Goal: Information Seeking & Learning: Check status

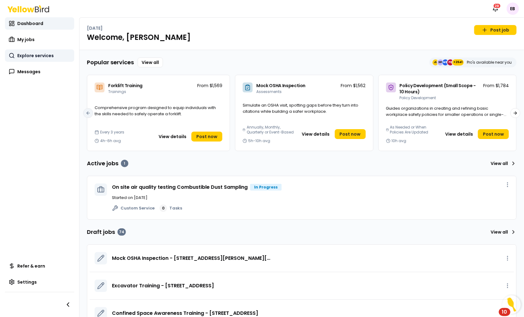
click at [36, 61] on link "Explore services" at bounding box center [39, 55] width 69 height 12
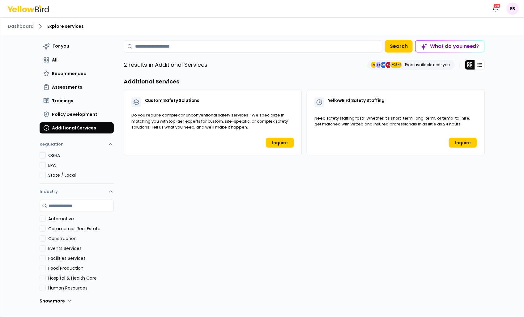
click at [12, 20] on div "Dashboard Explore services" at bounding box center [261, 27] width 523 height 18
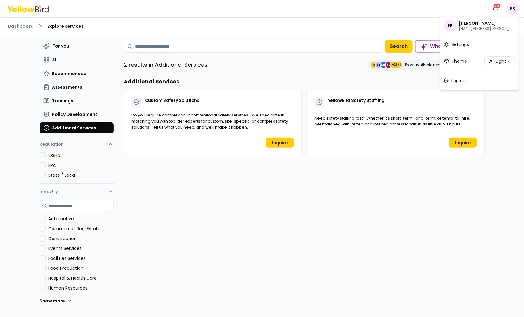
click at [510, 6] on html "Notifications 29 EB Dashboard Explore services For you All Recommended Assessme…" at bounding box center [262, 158] width 524 height 317
drag, startPoint x: 26, startPoint y: 30, endPoint x: 26, endPoint y: 38, distance: 7.4
click at [26, 30] on html "Notifications 29 EB Dashboard Explore services For you All Recommended Assessme…" at bounding box center [262, 158] width 524 height 317
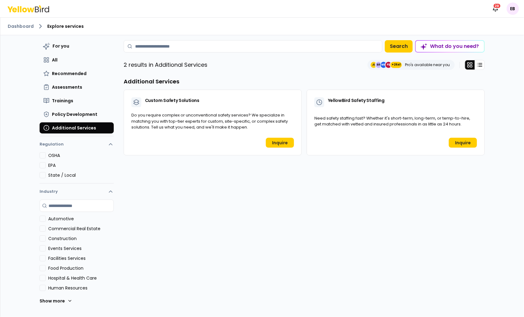
drag, startPoint x: 25, startPoint y: 27, endPoint x: 22, endPoint y: 29, distance: 3.7
click at [25, 27] on link "Dashboard" at bounding box center [21, 26] width 26 height 6
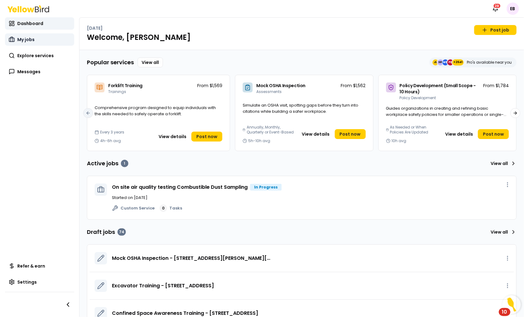
click at [45, 37] on link "My jobs" at bounding box center [39, 39] width 69 height 12
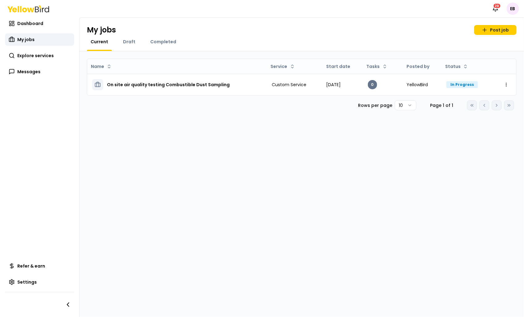
click at [161, 45] on div "Completed" at bounding box center [162, 45] width 33 height 12
click at [162, 37] on div "My jobs Post job Current Draft Completed" at bounding box center [301, 35] width 444 height 34
click at [161, 46] on div "Completed" at bounding box center [162, 45] width 33 height 12
click at [158, 43] on span "Completed" at bounding box center [163, 42] width 26 height 6
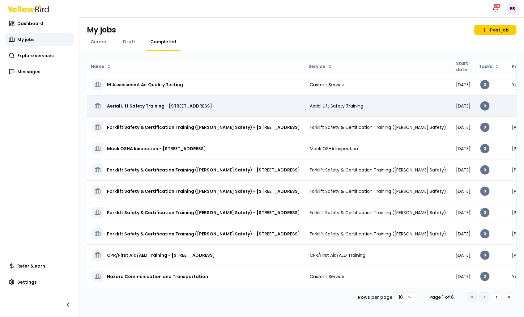
click at [137, 106] on h3 "Aerial Lift Safety Training - [STREET_ADDRESS]" at bounding box center [159, 105] width 105 height 11
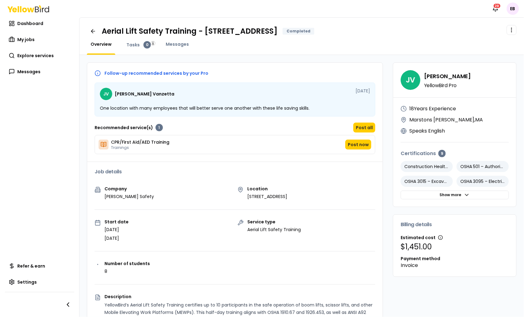
drag, startPoint x: 112, startPoint y: 87, endPoint x: 116, endPoint y: 91, distance: 5.5
click at [112, 88] on div "JV [PERSON_NAME]" at bounding box center [137, 94] width 74 height 12
drag, startPoint x: 99, startPoint y: 109, endPoint x: 329, endPoint y: 107, distance: 230.2
click at [329, 107] on div "JV [PERSON_NAME] [DATE] One location with many employees that will better serve…" at bounding box center [235, 99] width 281 height 34
drag, startPoint x: 329, startPoint y: 107, endPoint x: 284, endPoint y: 90, distance: 48.5
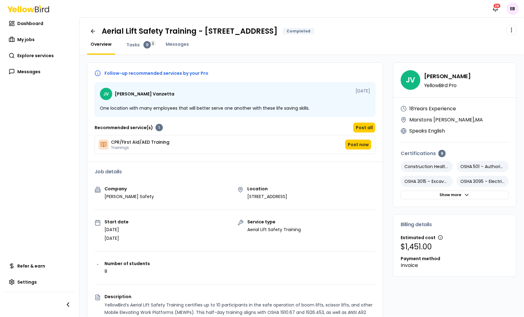
click at [284, 90] on div "JV [PERSON_NAME] [DATE]" at bounding box center [235, 94] width 270 height 12
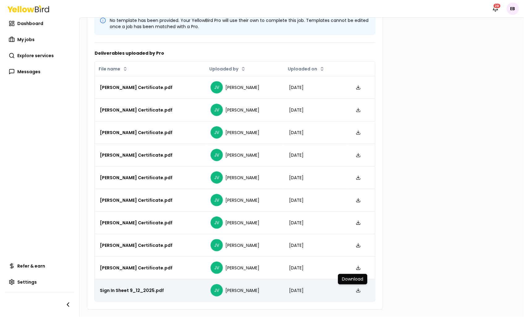
click at [358, 291] on line at bounding box center [358, 290] width 0 height 2
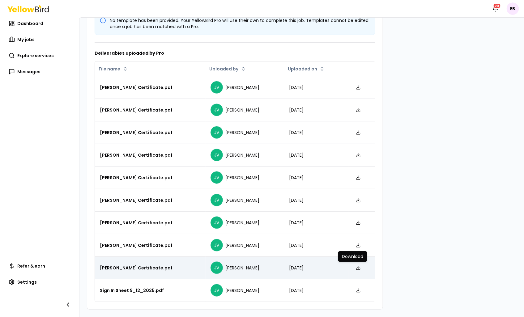
click at [357, 268] on polyline at bounding box center [358, 268] width 2 height 1
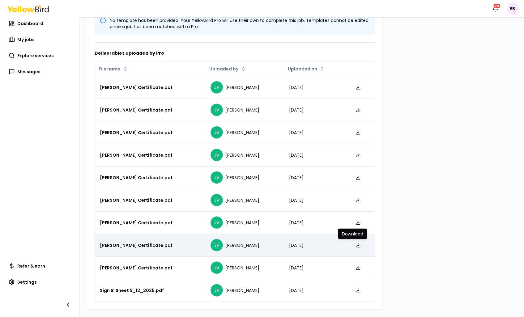
click at [356, 247] on icon at bounding box center [358, 246] width 4 height 1
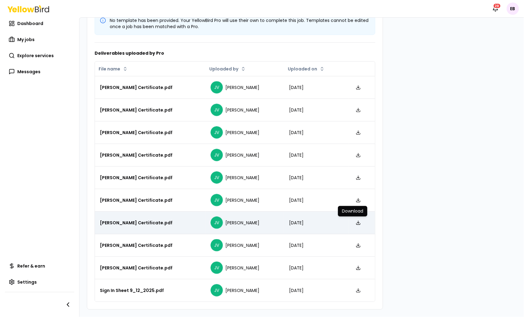
click at [356, 221] on icon at bounding box center [358, 222] width 5 height 5
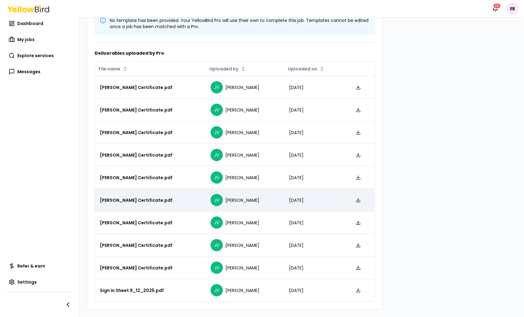
click at [353, 203] on link at bounding box center [358, 200] width 10 height 10
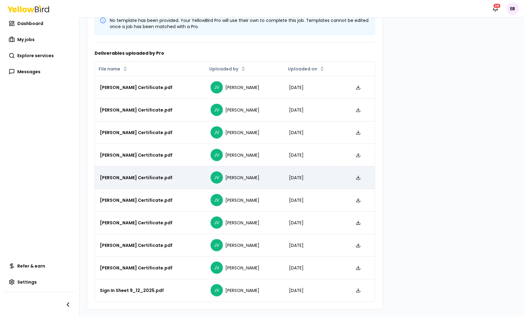
click at [356, 180] on icon at bounding box center [358, 177] width 5 height 5
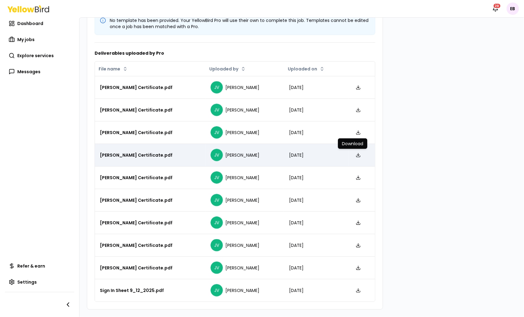
click at [357, 155] on polyline at bounding box center [358, 155] width 2 height 1
click at [356, 153] on link at bounding box center [358, 155] width 10 height 10
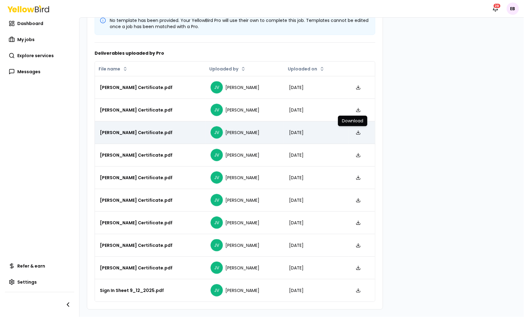
click at [356, 134] on icon at bounding box center [358, 133] width 4 height 1
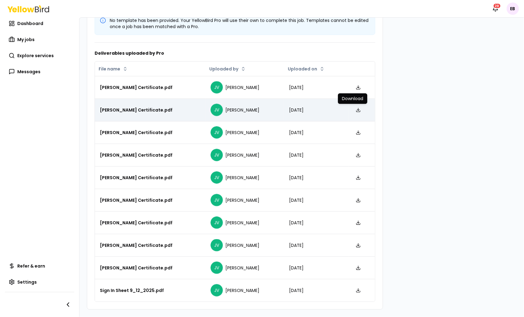
click at [356, 108] on icon at bounding box center [358, 110] width 5 height 5
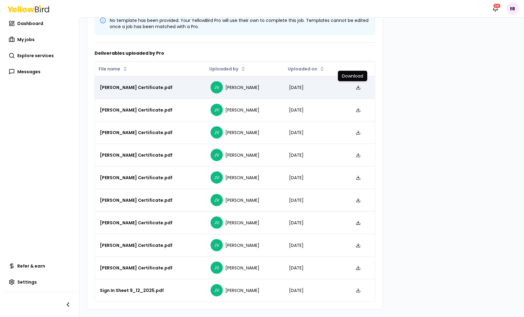
click at [356, 90] on icon at bounding box center [358, 87] width 5 height 5
